Goal: Check status: Check status

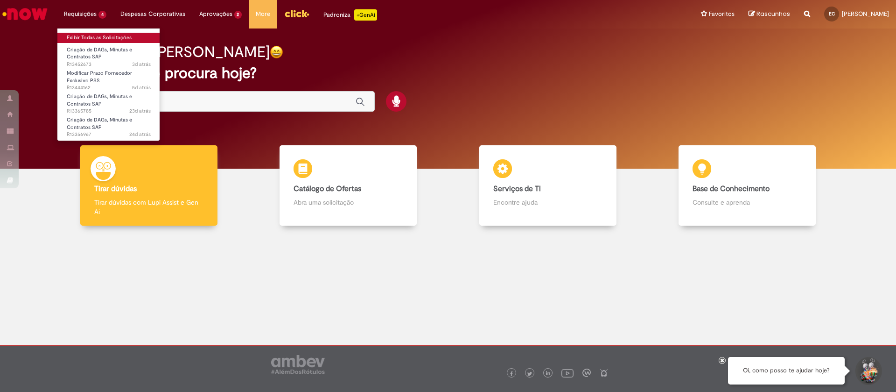
click at [93, 38] on link "Exibir Todas as Solicitações" at bounding box center [108, 38] width 103 height 10
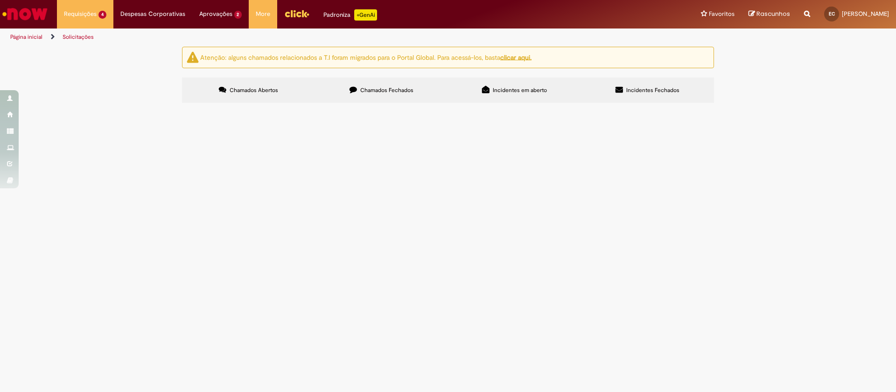
click at [408, 91] on span "Chamados Fechados" at bounding box center [386, 89] width 53 height 7
click at [0, 0] on span "PMT, PO e Leilão" at bounding box center [0, 0] width 0 height 0
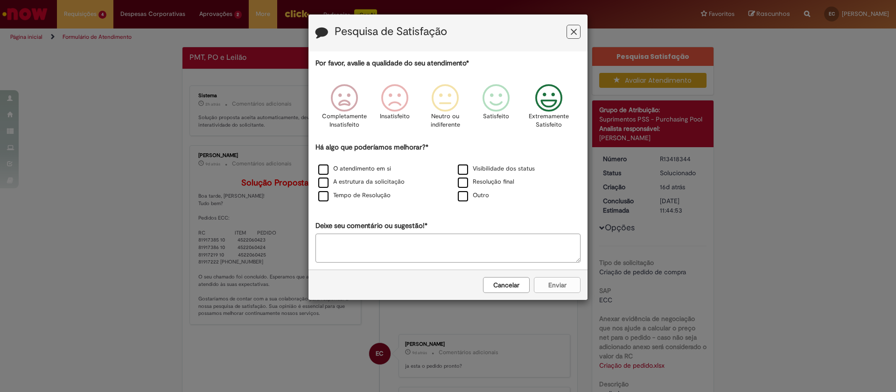
click at [556, 98] on icon "Feedback" at bounding box center [549, 98] width 35 height 28
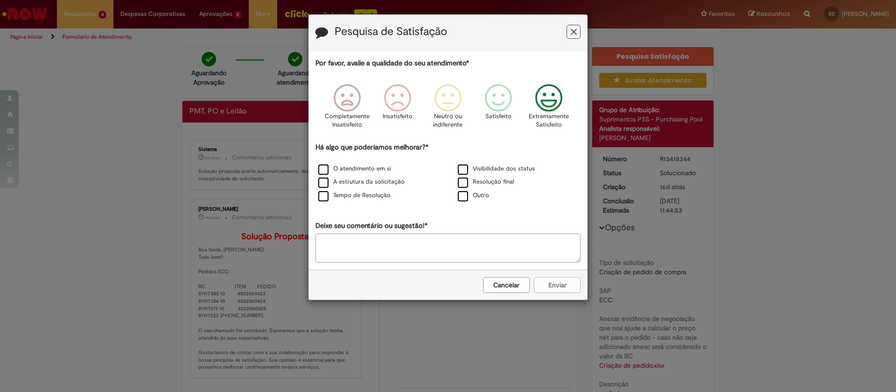
click at [355, 175] on div "O atendimento em si" at bounding box center [379, 169] width 138 height 12
click at [353, 182] on label "A estrutura da solicitação" at bounding box center [361, 181] width 86 height 9
click at [561, 288] on button "Enviar" at bounding box center [557, 285] width 47 height 16
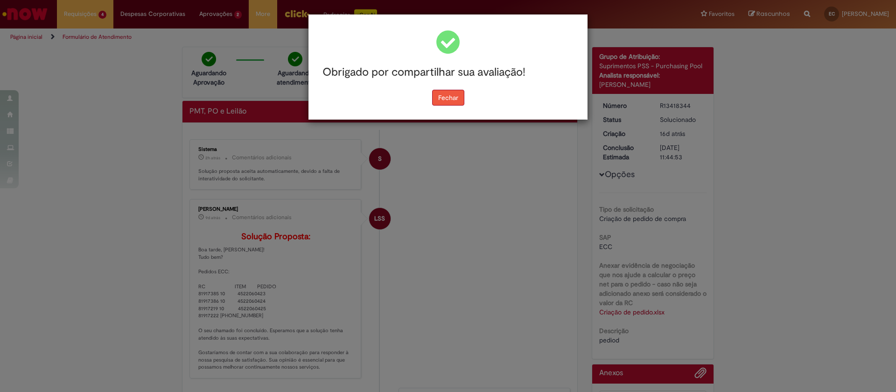
click at [444, 99] on button "Fechar" at bounding box center [448, 98] width 32 height 16
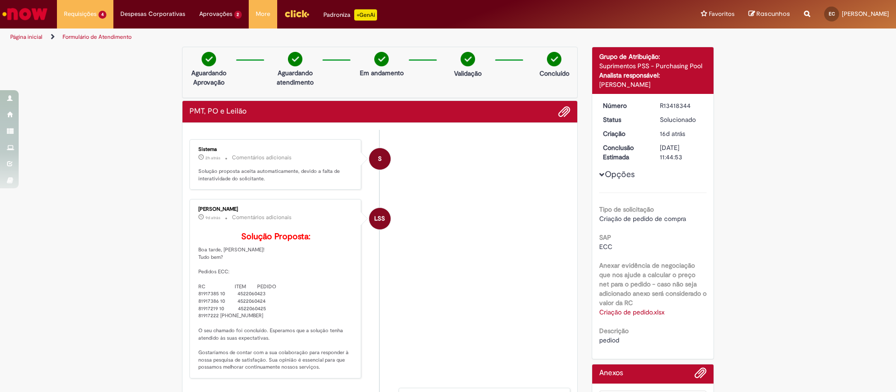
click at [630, 308] on link "Criação de pedido.xlsx" at bounding box center [631, 312] width 65 height 8
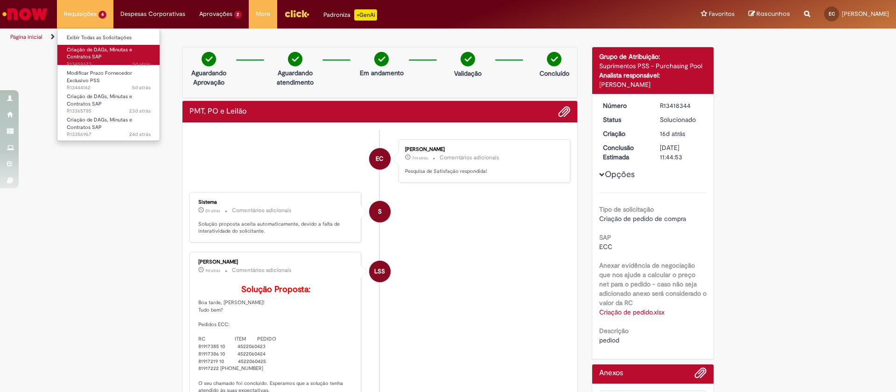
click at [101, 49] on span "Criação de DAGs, Minutas e Contratos SAP" at bounding box center [99, 53] width 65 height 14
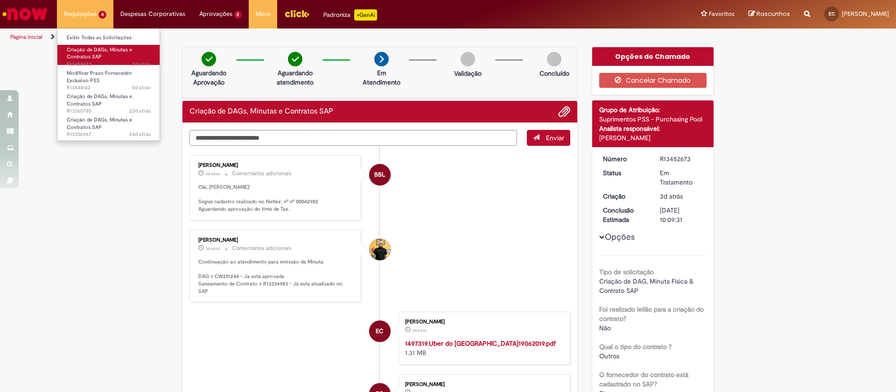
click at [99, 52] on span "Criação de DAGs, Minutas e Contratos SAP" at bounding box center [99, 53] width 65 height 14
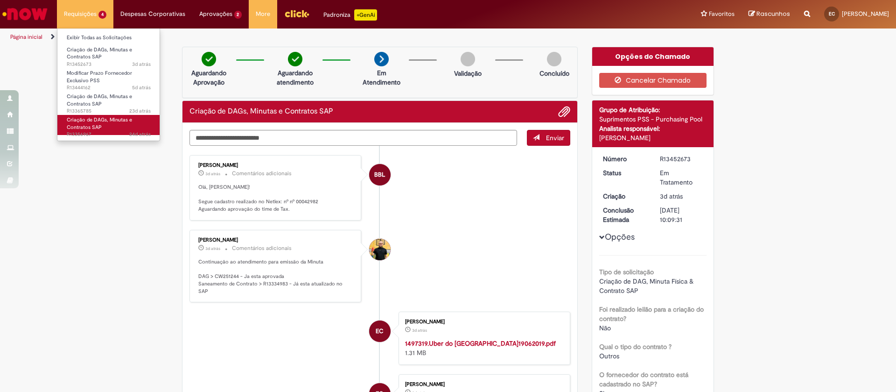
click at [105, 123] on span "Criação de DAGs, Minutas e Contratos SAP" at bounding box center [99, 123] width 65 height 14
click at [96, 124] on span "Criação de DAGs, Minutas e Contratos SAP" at bounding box center [99, 123] width 65 height 14
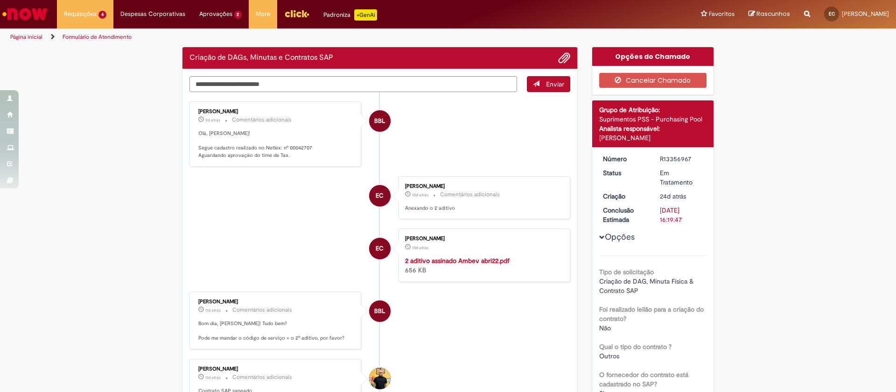
click at [255, 208] on li "EC [PERSON_NAME] 10d atrás 10 dias atrás Comentários adicionais Anexando o 2 ad…" at bounding box center [380, 197] width 381 height 43
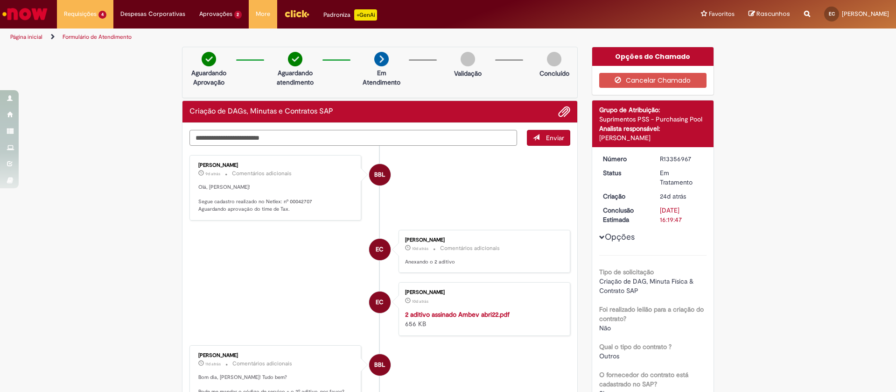
click at [229, 132] on textarea "Digite sua mensagem aqui..." at bounding box center [354, 138] width 328 height 16
type textarea "**********"
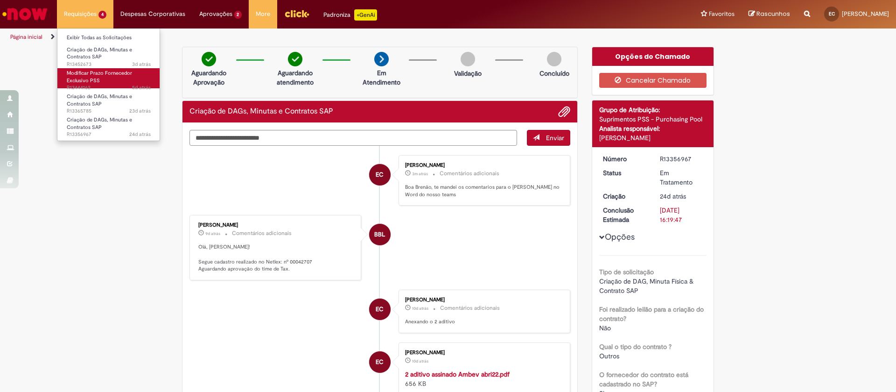
click at [101, 81] on link "Modificar Prazo Fornecedor Exclusivo PSS 5d atrás 5 dias atrás R13444162" at bounding box center [108, 78] width 103 height 20
click at [85, 80] on span "Modificar Prazo Fornecedor Exclusivo PSS" at bounding box center [99, 77] width 65 height 14
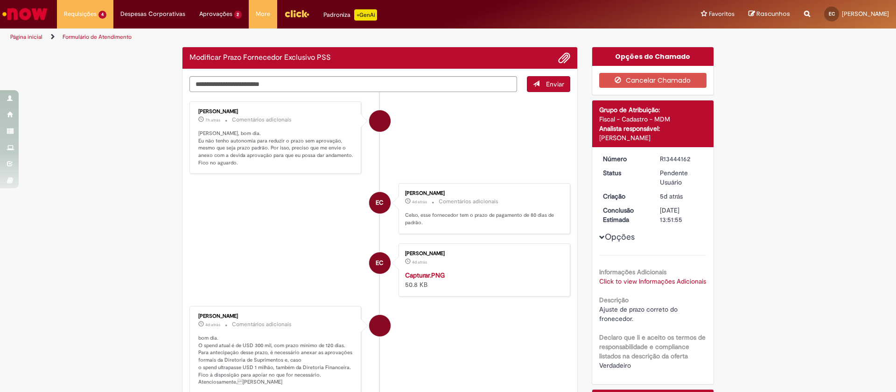
click at [237, 223] on li "EC [PERSON_NAME] 4d atrás 4 dias atrás Comentários adicionais Celso, esse forne…" at bounding box center [380, 208] width 381 height 51
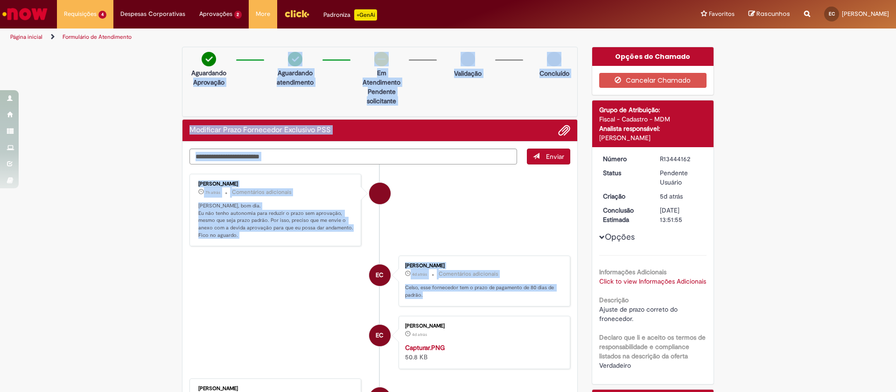
drag, startPoint x: 154, startPoint y: 90, endPoint x: 544, endPoint y: 297, distance: 441.5
click at [544, 297] on div "Verificar Código de Barras Aguardando Aprovação Aguardando atendimento Em Atend…" at bounding box center [448, 344] width 896 height 594
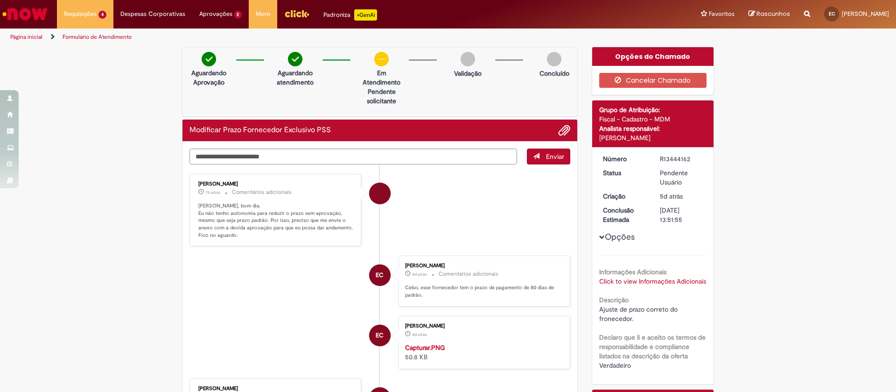
click at [765, 274] on div "Verificar Código de Barras Aguardando Aprovação Aguardando atendimento Em Atend…" at bounding box center [448, 344] width 896 height 594
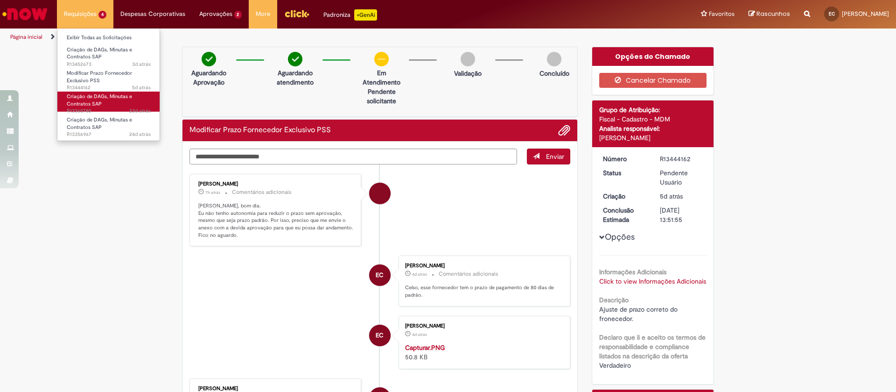
click at [89, 100] on span "Criação de DAGs, Minutas e Contratos SAP" at bounding box center [99, 100] width 65 height 14
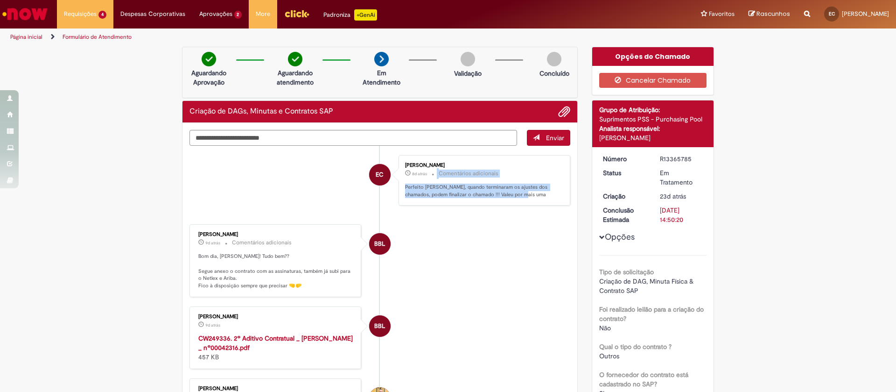
drag, startPoint x: 538, startPoint y: 193, endPoint x: 431, endPoint y: 182, distance: 107.6
click at [425, 175] on div "[PERSON_NAME] 8d atrás 8 dias atrás Comentários adicionais Perfeito [PERSON_NAM…" at bounding box center [485, 180] width 166 height 45
click at [458, 190] on p "Perfeito [PERSON_NAME], quando terminaram os ajustes dos chamados, podem finali…" at bounding box center [482, 190] width 155 height 14
click at [391, 189] on li "EC [PERSON_NAME] 8d atrás 8 dias atrás Comentários adicionais Perfeito [PERSON_…" at bounding box center [380, 180] width 381 height 51
click at [437, 190] on p "Perfeito [PERSON_NAME], quando terminaram os ajustes dos chamados, podem finali…" at bounding box center [482, 190] width 155 height 14
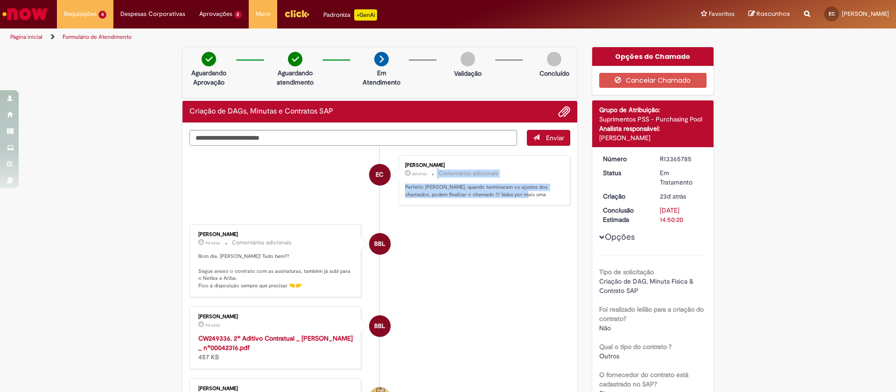
click at [416, 183] on div "[PERSON_NAME] 8d atrás 8 dias atrás Comentários adicionais Perfeito [PERSON_NAM…" at bounding box center [485, 180] width 166 height 45
drag, startPoint x: 420, startPoint y: 185, endPoint x: 521, endPoint y: 210, distance: 103.7
click at [532, 203] on div "[PERSON_NAME] 8d atrás 8 dias atrás Comentários adicionais Perfeito [PERSON_NAM…" at bounding box center [485, 180] width 172 height 51
drag, startPoint x: 409, startPoint y: 191, endPoint x: 524, endPoint y: 197, distance: 115.5
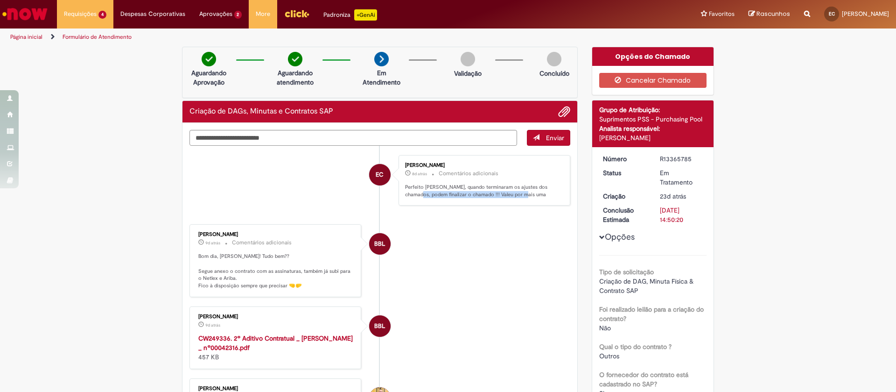
click at [515, 197] on p "Perfeito [PERSON_NAME], quando terminaram os ajustes dos chamados, podem finali…" at bounding box center [482, 190] width 155 height 14
click at [524, 197] on p "Perfeito [PERSON_NAME], quando terminaram os ajustes dos chamados, podem finali…" at bounding box center [482, 190] width 155 height 14
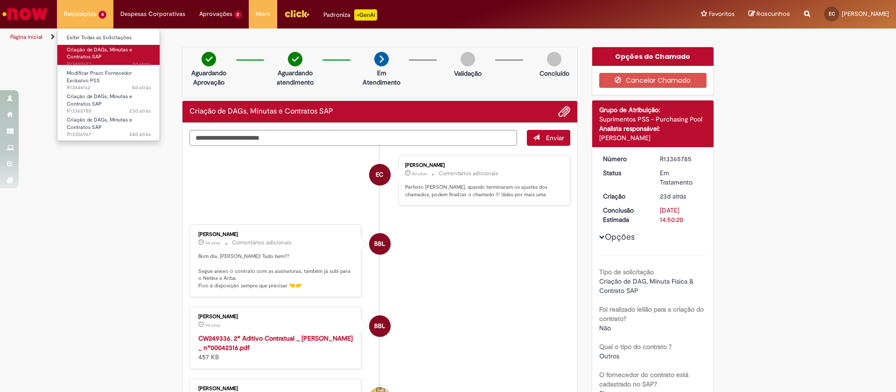
click at [111, 54] on link "Criação de DAGs, Minutas e Contratos SAP 3d atrás 3 dias atrás R13452673" at bounding box center [108, 55] width 103 height 20
click at [95, 51] on span "Criação de DAGs, Minutas e Contratos SAP" at bounding box center [99, 53] width 65 height 14
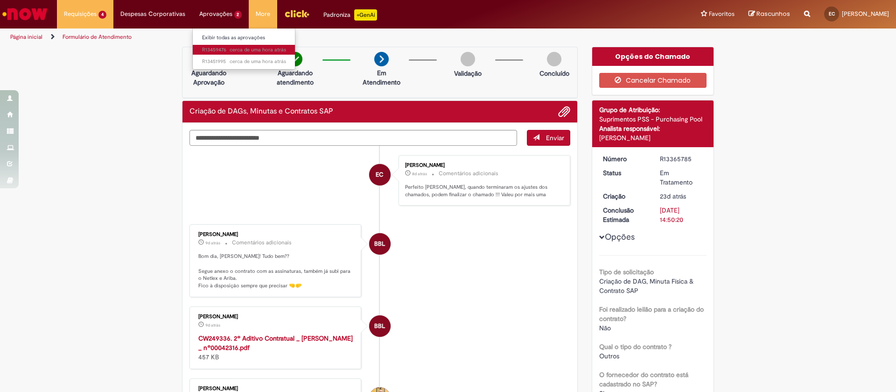
click at [215, 51] on span "cerca de uma hora atrás cerca de uma hora atrás R13459476" at bounding box center [244, 49] width 84 height 7
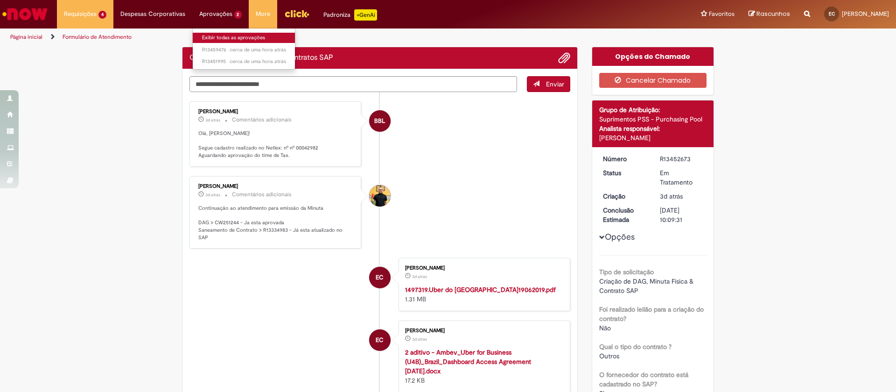
click at [211, 34] on link "Exibir todas as aprovações" at bounding box center [244, 38] width 103 height 10
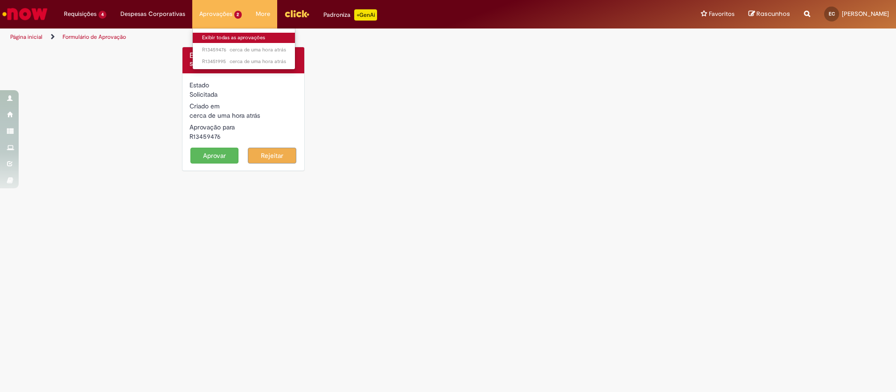
click at [240, 34] on link "Exibir todas as aprovações" at bounding box center [244, 38] width 103 height 10
